Goal: Find specific page/section: Find specific page/section

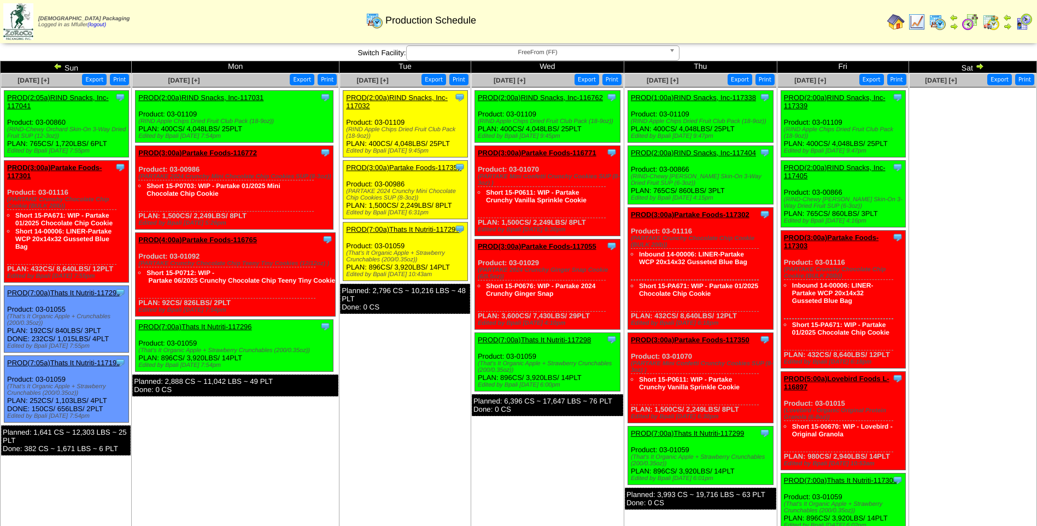
click at [1023, 25] on img at bounding box center [1023, 21] width 17 height 17
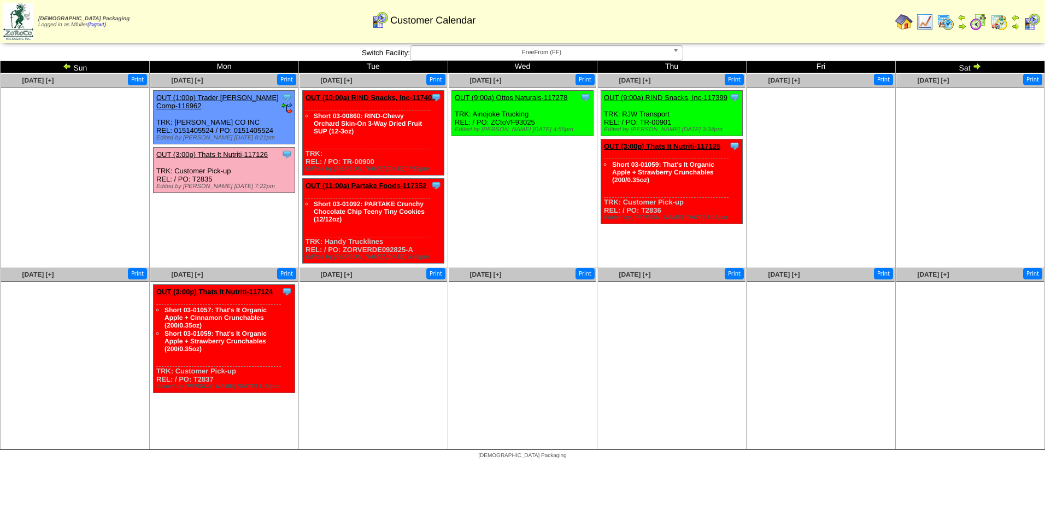
click at [445, 49] on span "FreeFrom (FF)" at bounding box center [542, 52] width 254 height 13
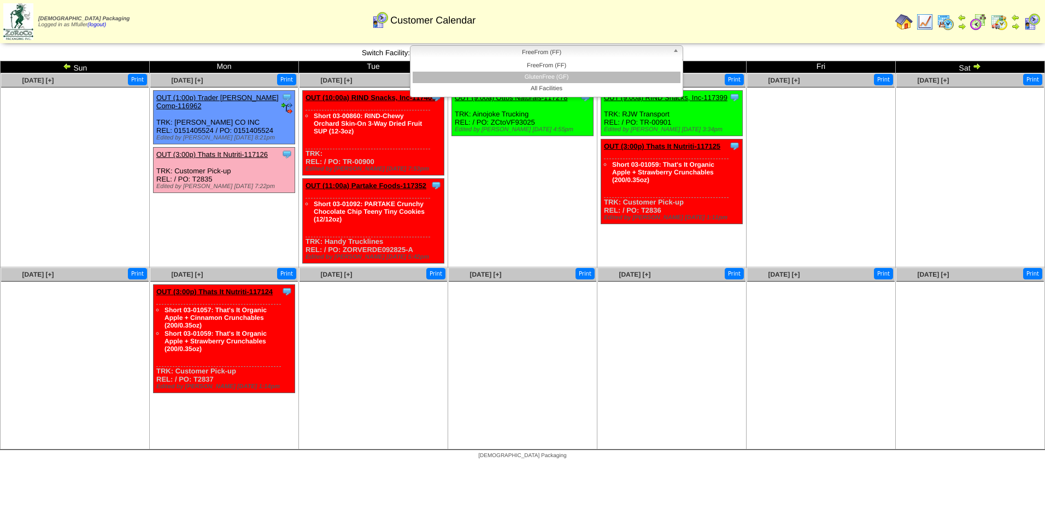
click at [446, 80] on li "GlutenFree (GF)" at bounding box center [547, 77] width 268 height 11
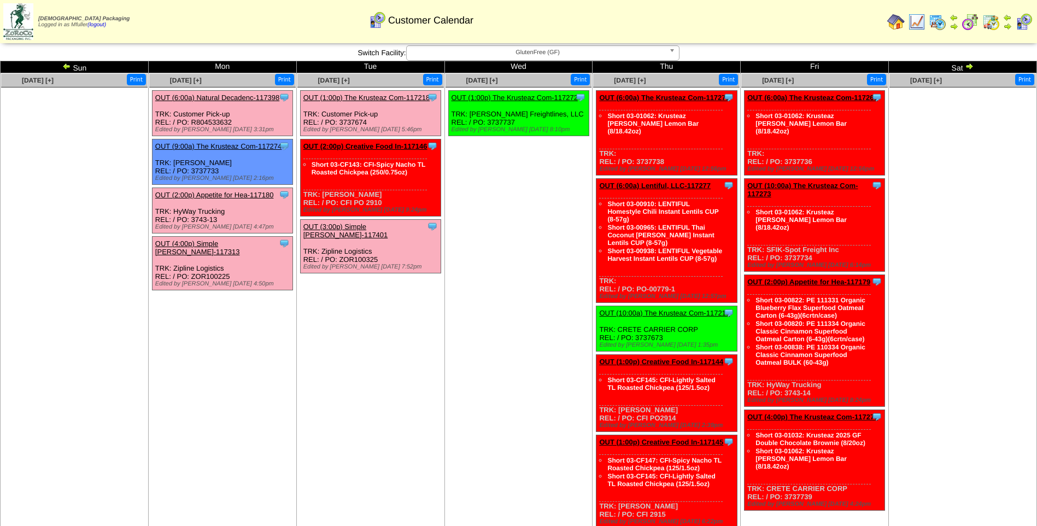
click at [610, 55] on span "GlutenFree (GF)" at bounding box center [538, 52] width 254 height 13
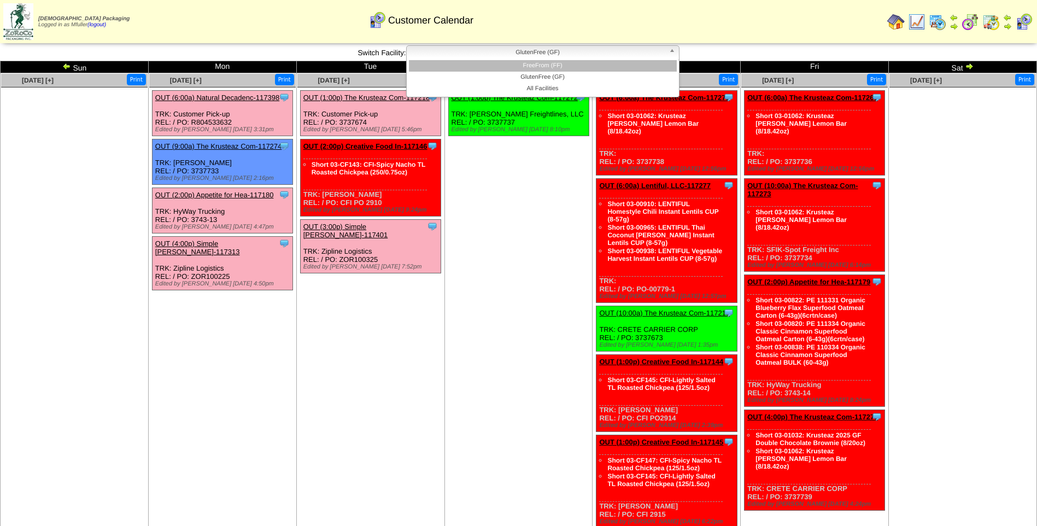
click at [591, 70] on li "FreeFrom (FF)" at bounding box center [543, 65] width 268 height 11
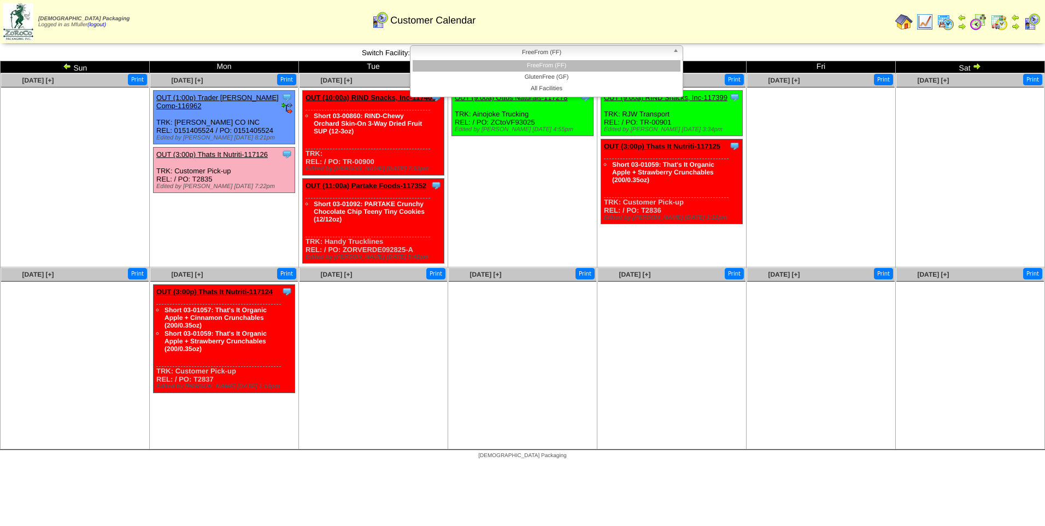
click at [493, 54] on span "FreeFrom (FF)" at bounding box center [542, 52] width 254 height 13
click at [495, 77] on li "GlutenFree (GF)" at bounding box center [547, 77] width 268 height 11
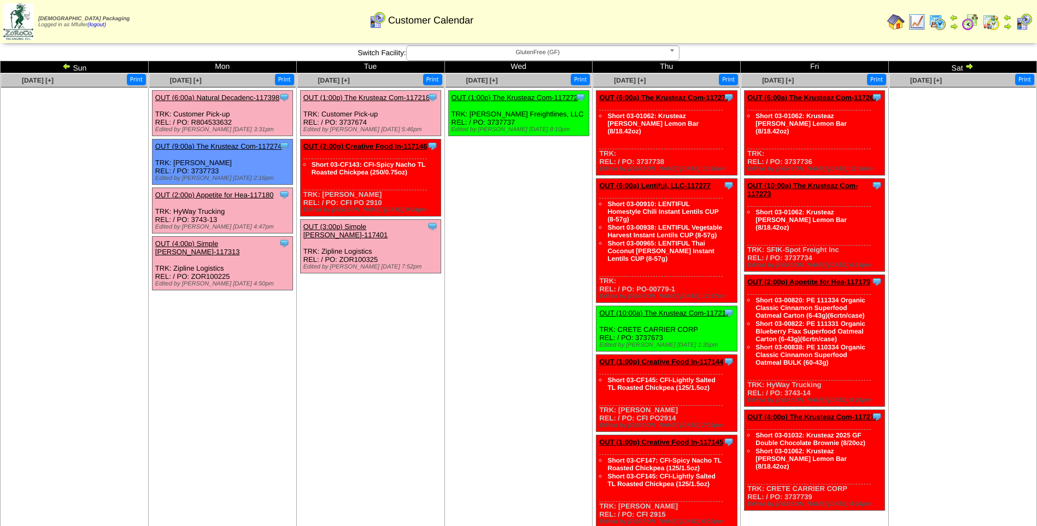
click at [583, 52] on span "GlutenFree (GF)" at bounding box center [538, 52] width 254 height 13
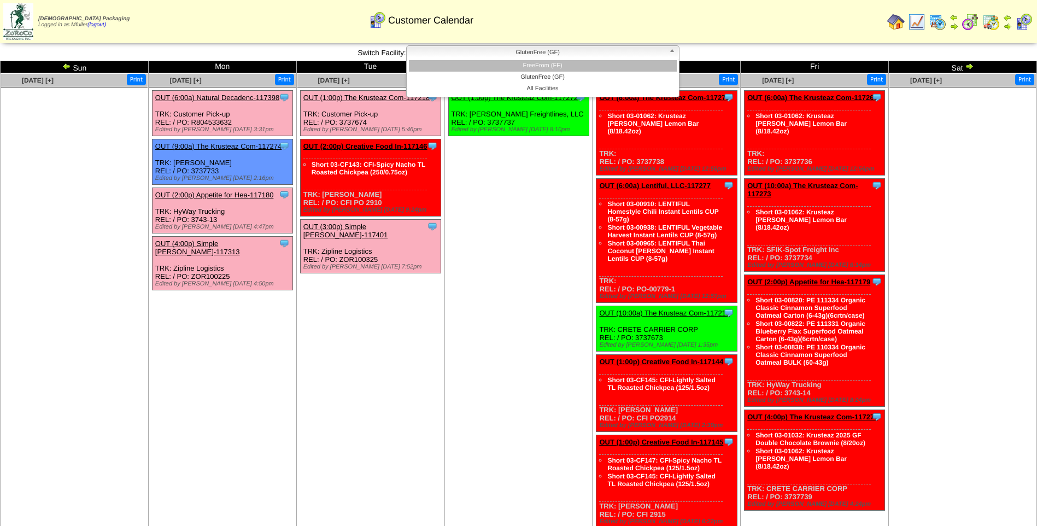
click at [574, 65] on li "FreeFrom (FF)" at bounding box center [543, 65] width 268 height 11
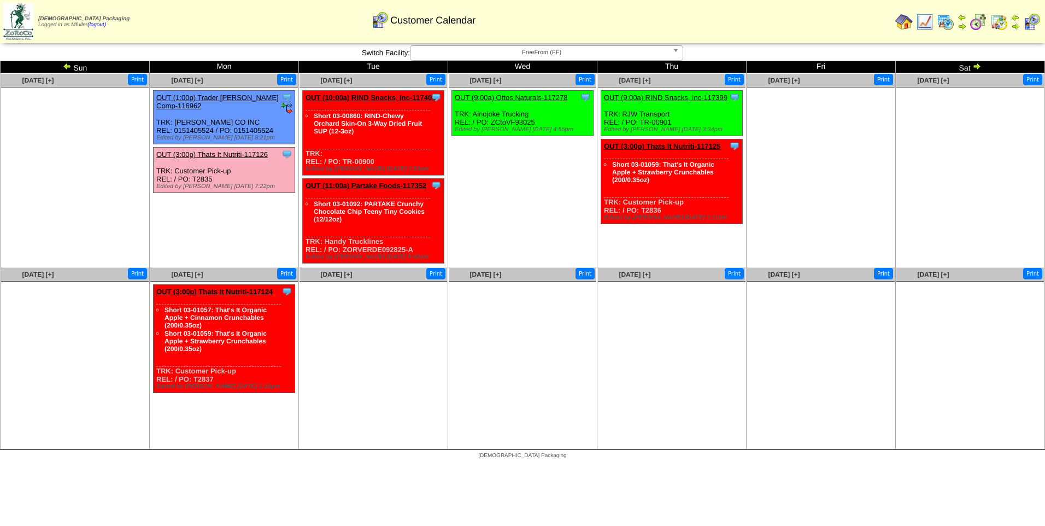
click at [69, 65] on img at bounding box center [67, 66] width 9 height 9
